Goal: Task Accomplishment & Management: Manage account settings

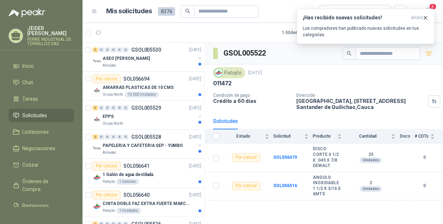
click at [28, 112] on span "Solicitudes" at bounding box center [34, 116] width 25 height 8
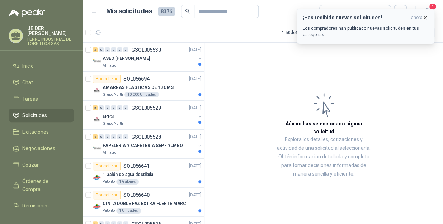
click at [425, 18] on icon "button" at bounding box center [425, 18] width 6 height 6
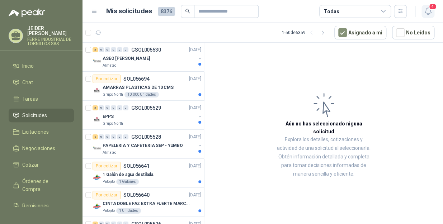
click at [427, 14] on icon "button" at bounding box center [428, 11] width 6 height 7
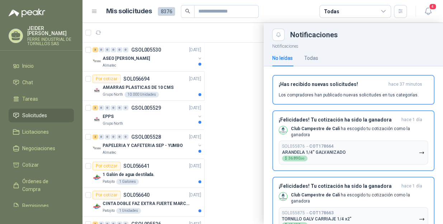
click at [143, 60] on div at bounding box center [262, 123] width 360 height 201
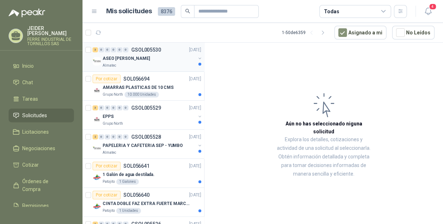
click at [173, 65] on div "Almatec" at bounding box center [149, 66] width 93 height 6
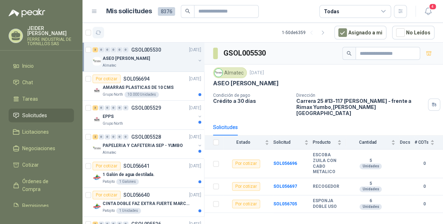
click at [98, 31] on icon "button" at bounding box center [98, 33] width 6 height 6
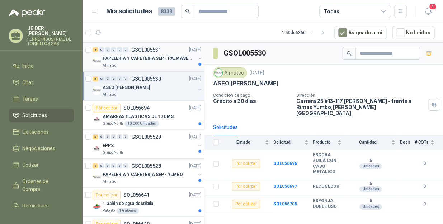
click at [148, 59] on p "PAPELERIA Y CAFETERIA SEP - PALMASECA" at bounding box center [147, 58] width 89 height 7
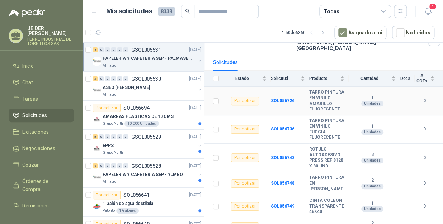
scroll to position [122, 0]
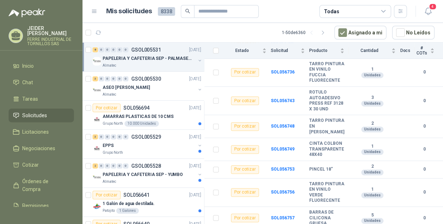
click at [89, 46] on div at bounding box center [88, 57] width 7 height 23
click at [131, 30] on span "8" at bounding box center [133, 30] width 5 height 6
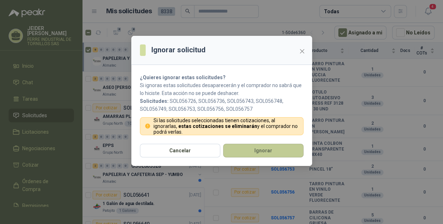
click at [265, 152] on button "Ignorar" at bounding box center [263, 151] width 80 height 14
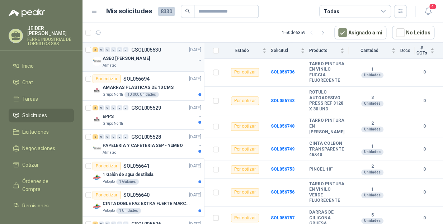
click at [129, 64] on div "Almatec" at bounding box center [149, 66] width 93 height 6
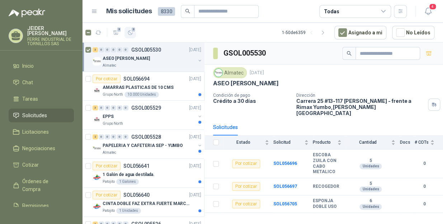
click at [133, 35] on icon "button" at bounding box center [130, 33] width 6 height 6
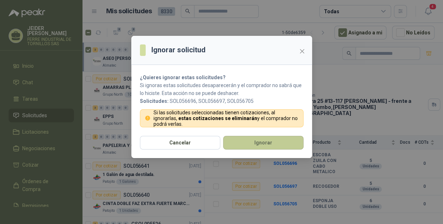
click at [260, 144] on button "Ignorar" at bounding box center [263, 143] width 80 height 14
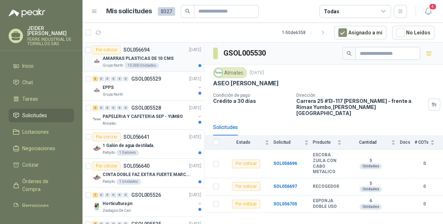
click at [162, 60] on p "AMARRAS PLASTICAS DE 10 CMS" at bounding box center [138, 58] width 71 height 7
